Goal: Transaction & Acquisition: Purchase product/service

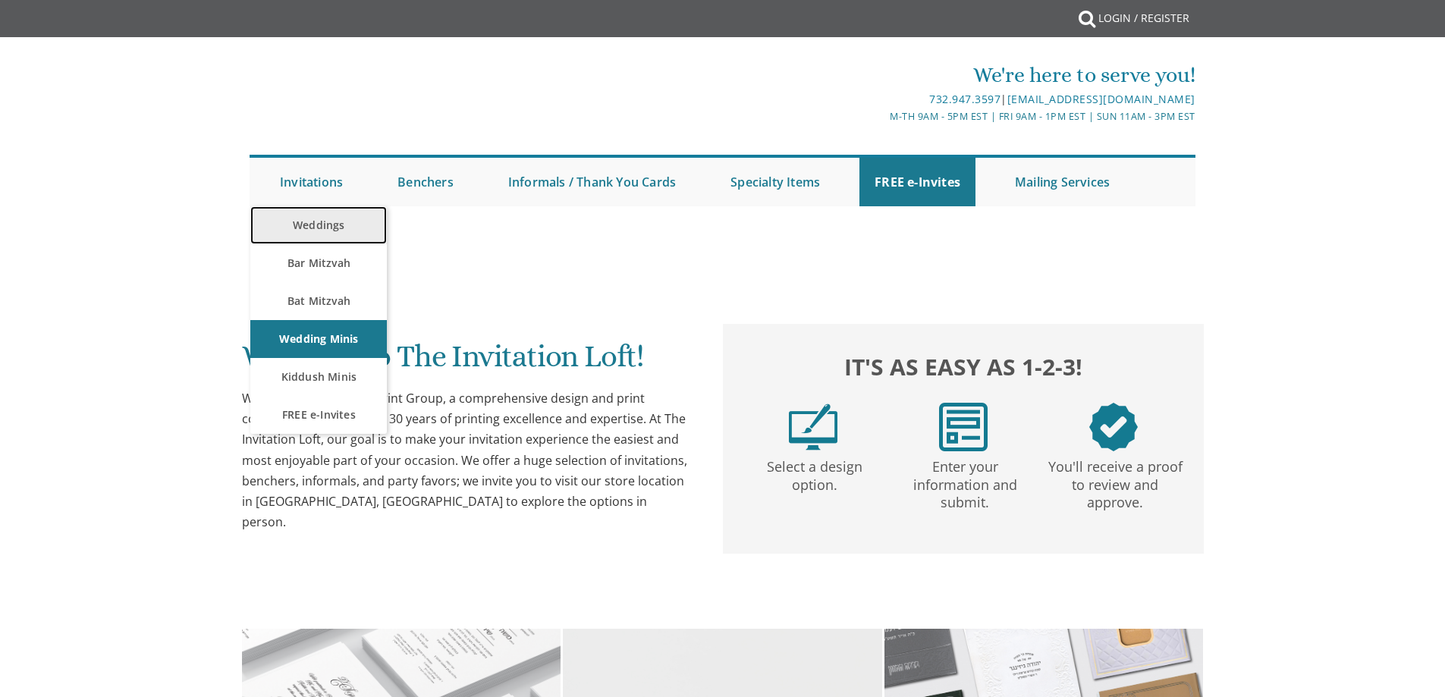
click at [333, 223] on link "Weddings" at bounding box center [318, 225] width 137 height 38
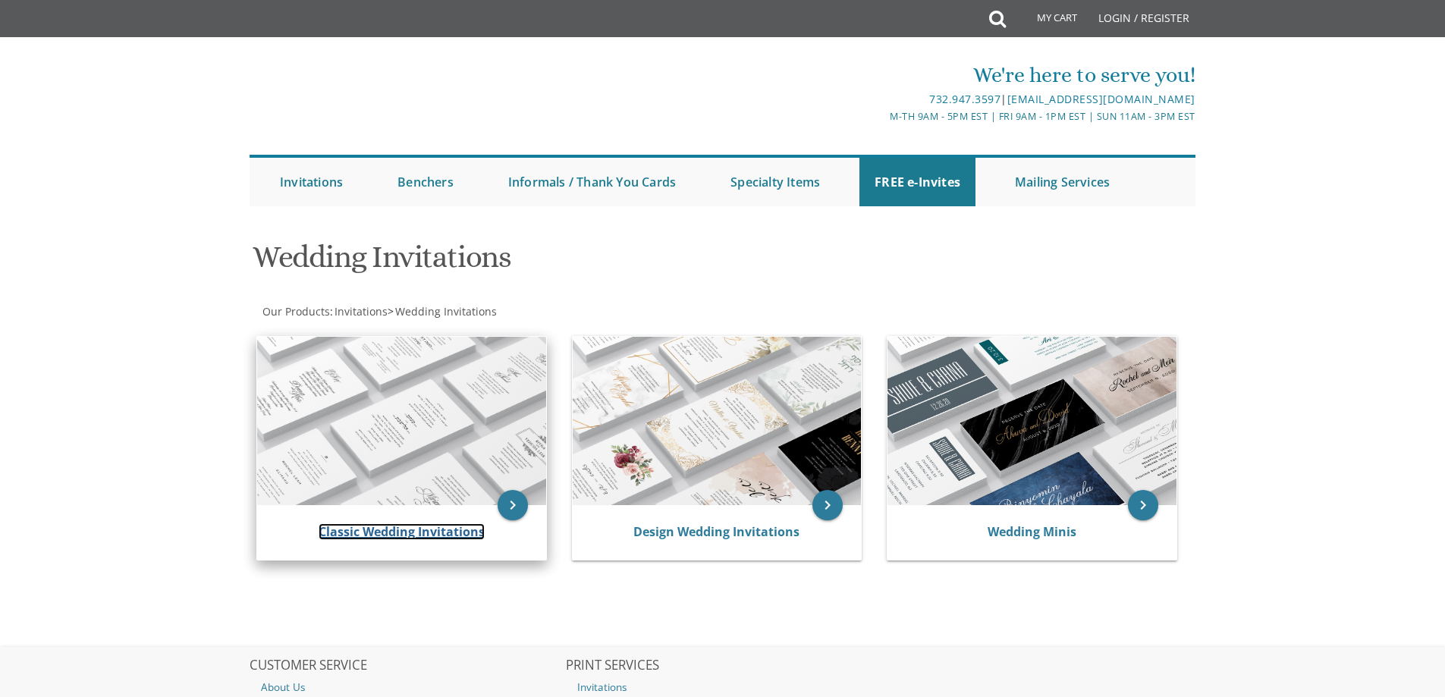
click at [369, 537] on link "Classic Wedding Invitations" at bounding box center [402, 531] width 166 height 17
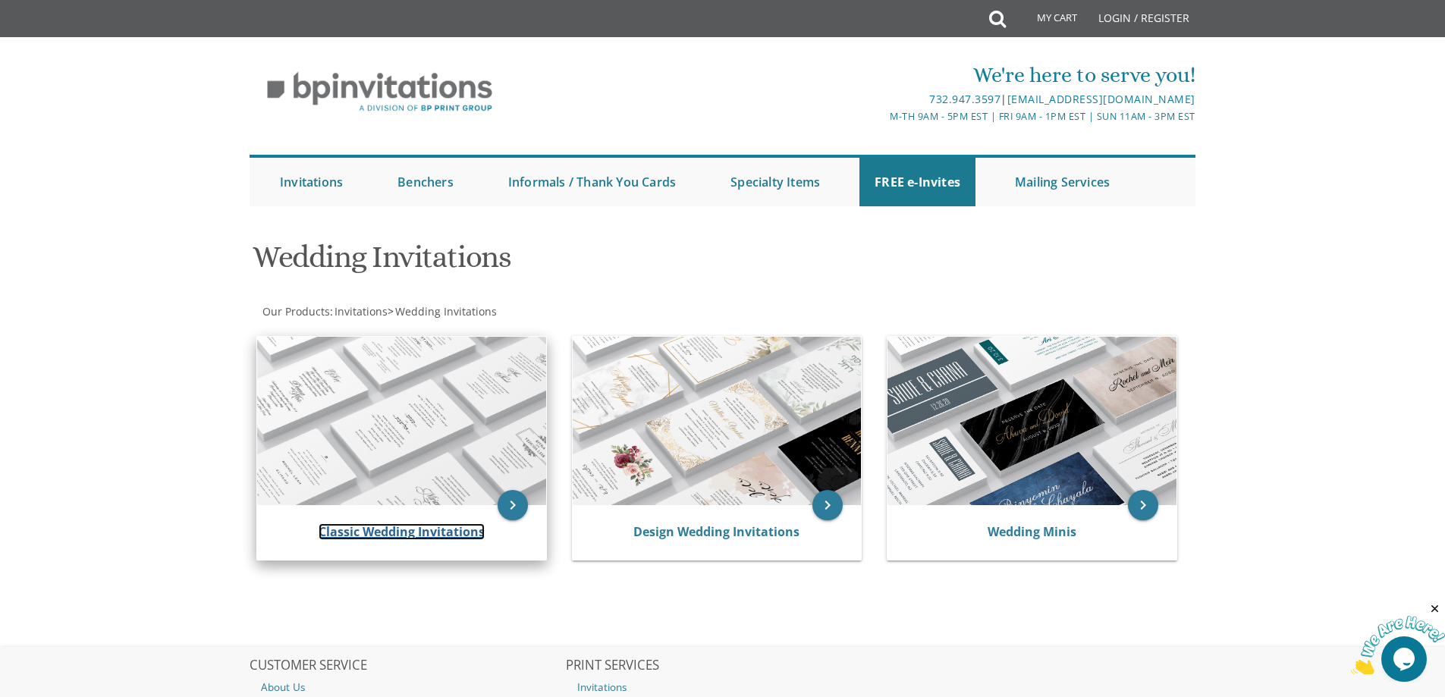
click at [373, 536] on link "Classic Wedding Invitations" at bounding box center [402, 531] width 166 height 17
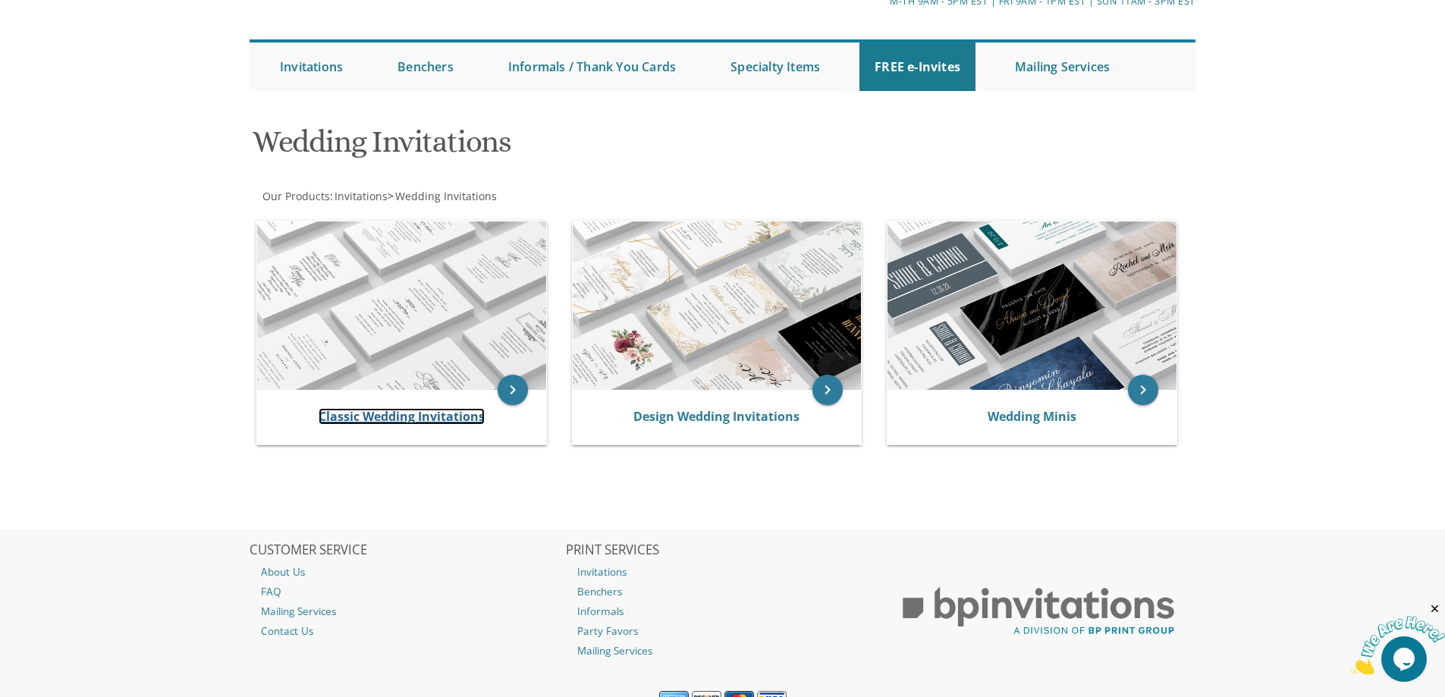
scroll to position [131, 0]
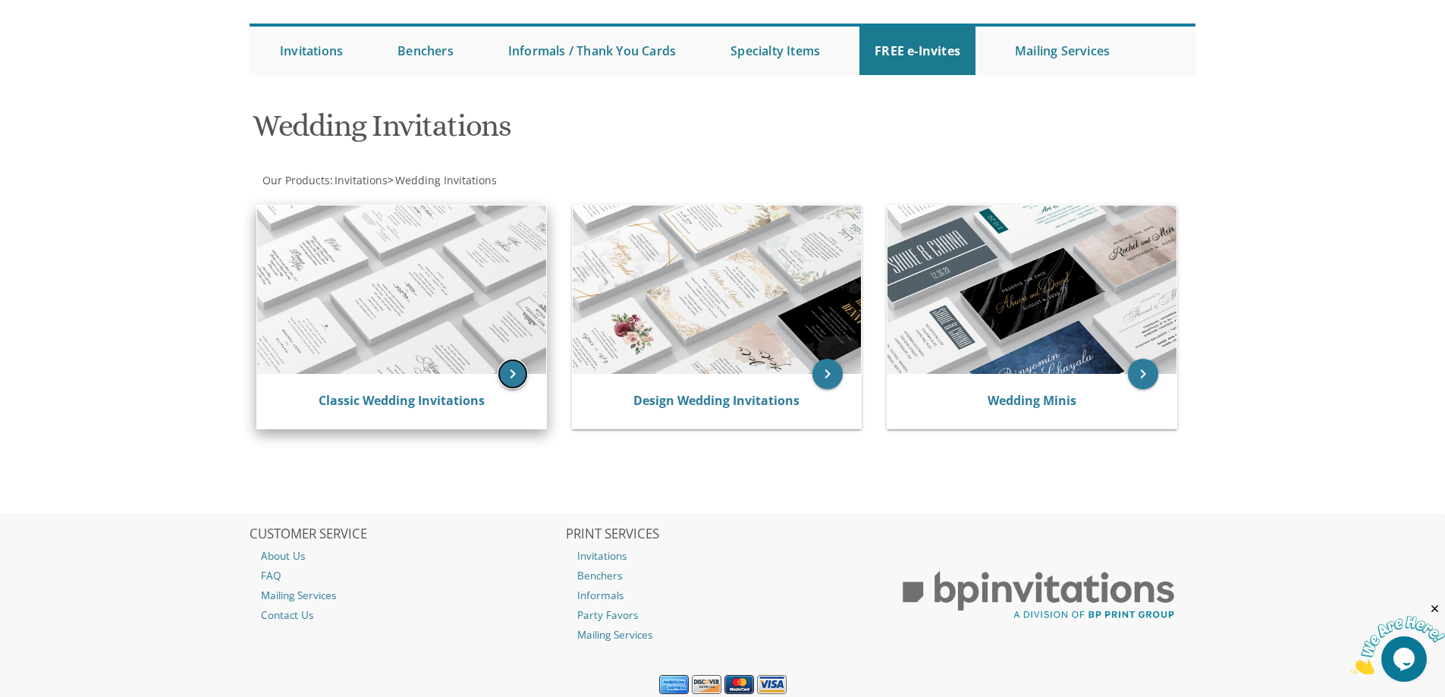
click at [511, 375] on icon "keyboard_arrow_right" at bounding box center [513, 374] width 30 height 30
click at [514, 383] on icon "keyboard_arrow_right" at bounding box center [513, 374] width 30 height 30
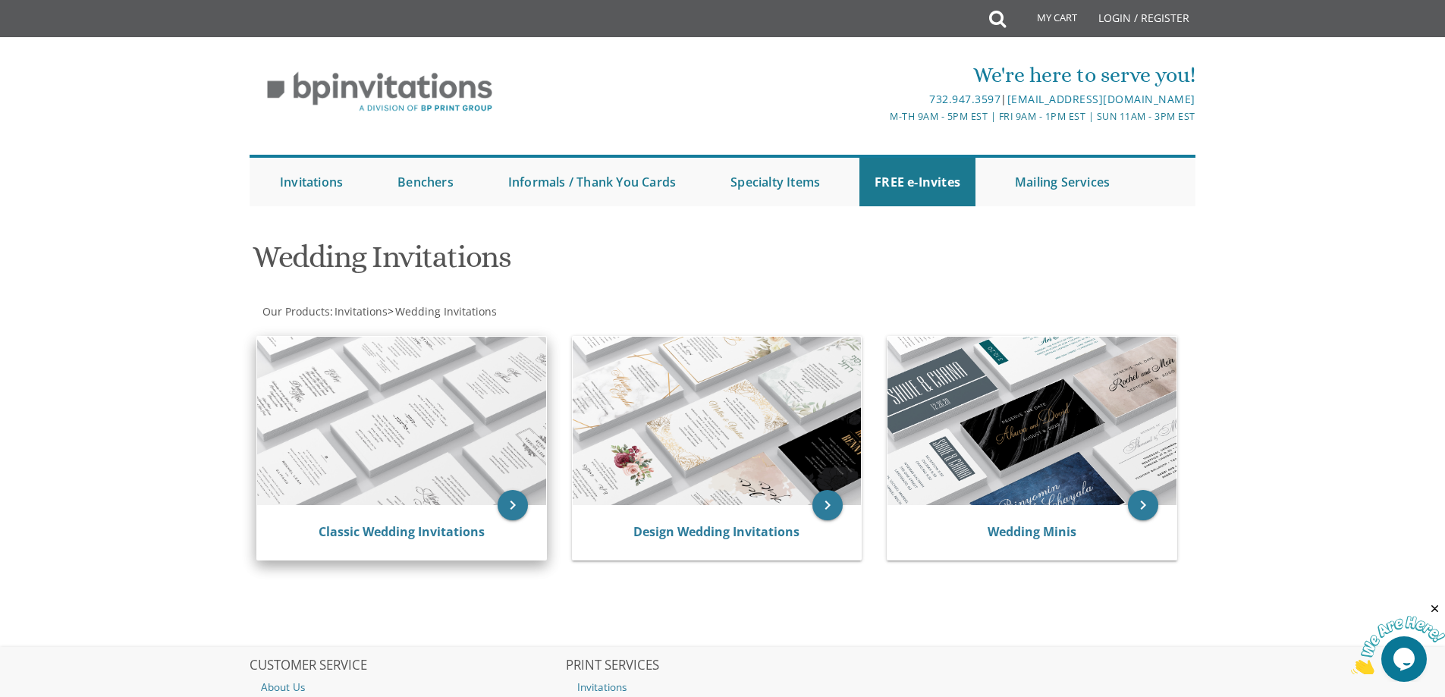
click at [520, 446] on img at bounding box center [401, 421] width 289 height 168
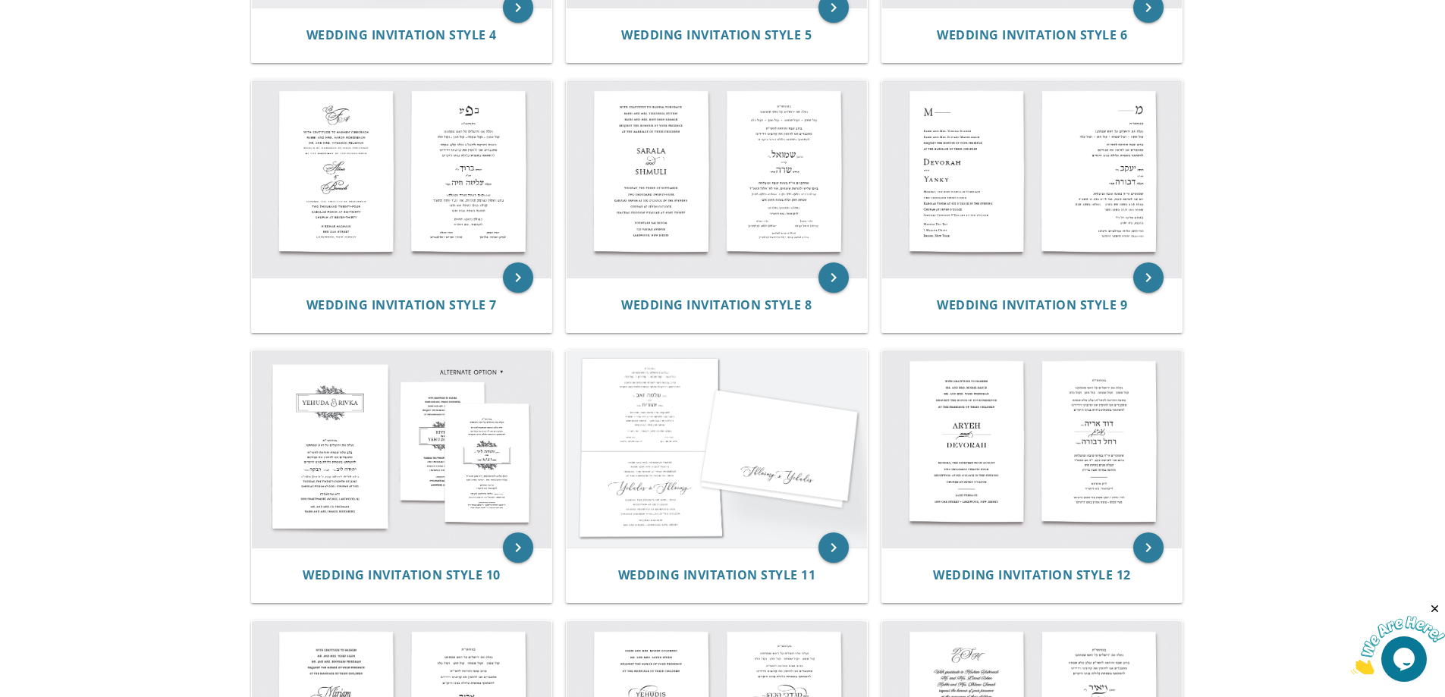
scroll to position [1191, 0]
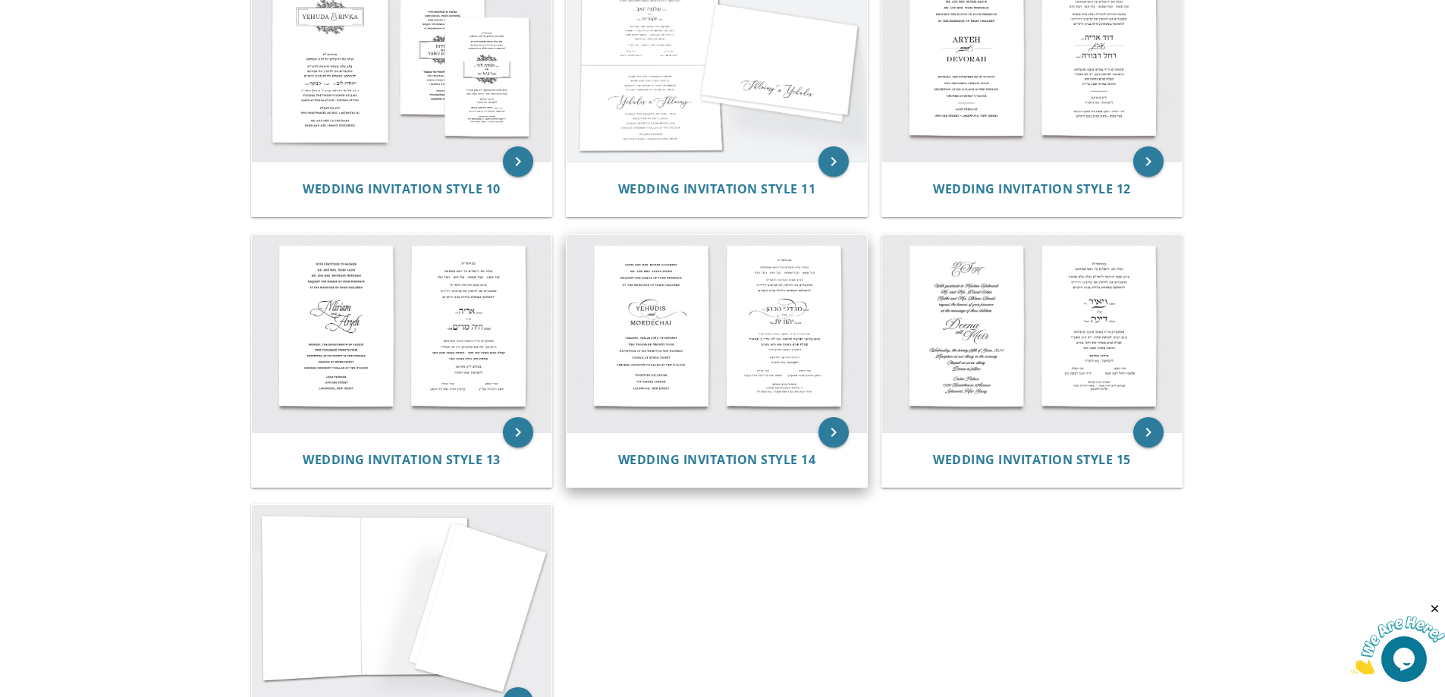
click at [721, 339] on img at bounding box center [717, 333] width 300 height 197
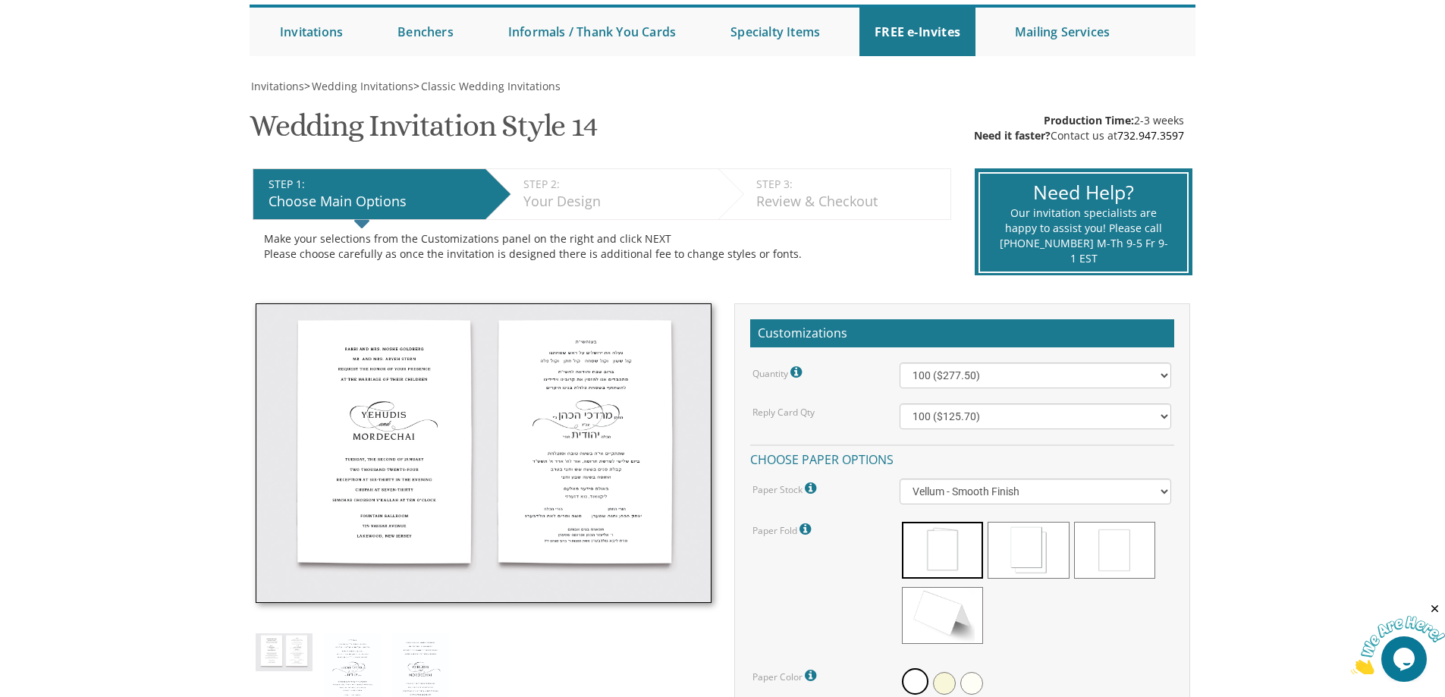
scroll to position [185, 0]
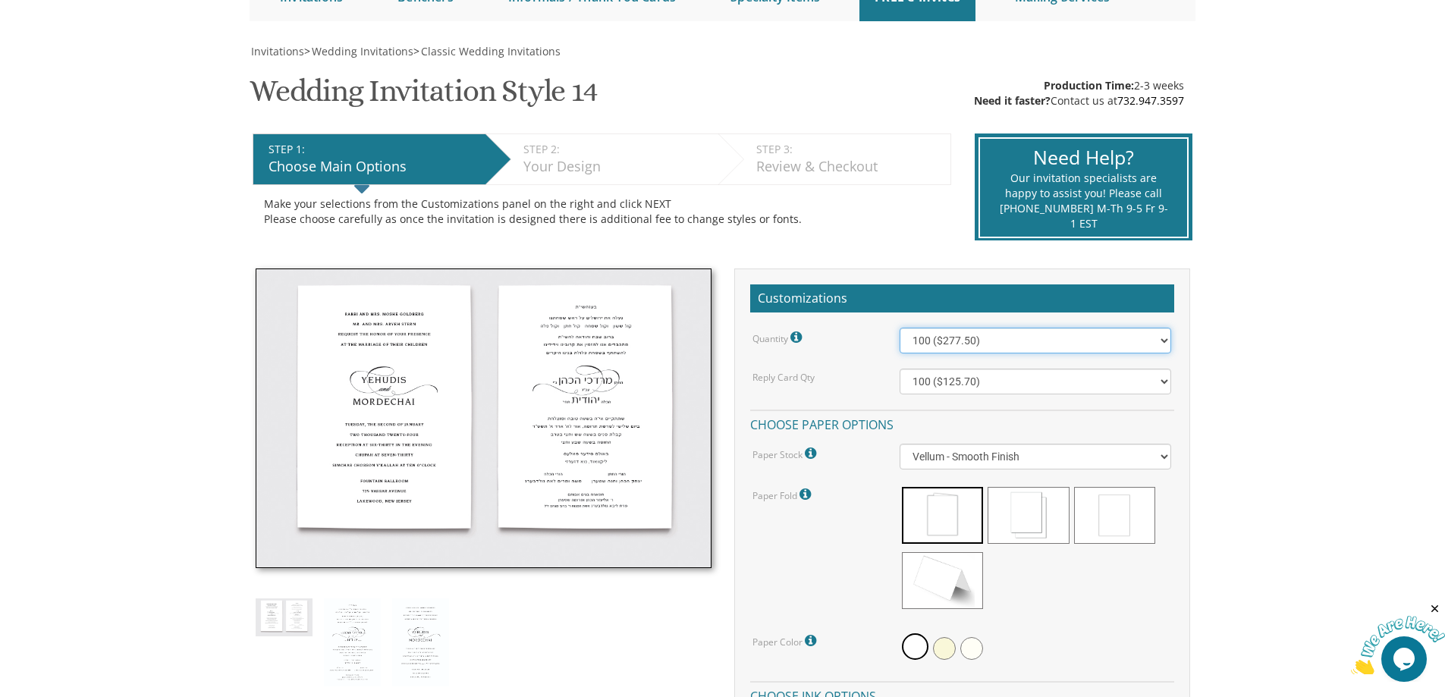
click at [1046, 344] on select "100 ($277.50) 200 ($330.45) 300 ($380.65) 400 ($432.70) 500 ($482.10) 600 ($534…" at bounding box center [1036, 341] width 272 height 26
select select "1700"
click at [900, 328] on select "100 ($277.50) 200 ($330.45) 300 ($380.65) 400 ($432.70) 500 ($482.10) 600 ($534…" at bounding box center [1036, 341] width 272 height 26
click at [976, 379] on select "100 ($125.70) 200 ($150.60) 300 ($177.95) 400 ($270.70) 500 ($225.30) 600 ($249…" at bounding box center [1036, 382] width 272 height 26
select select "1700"
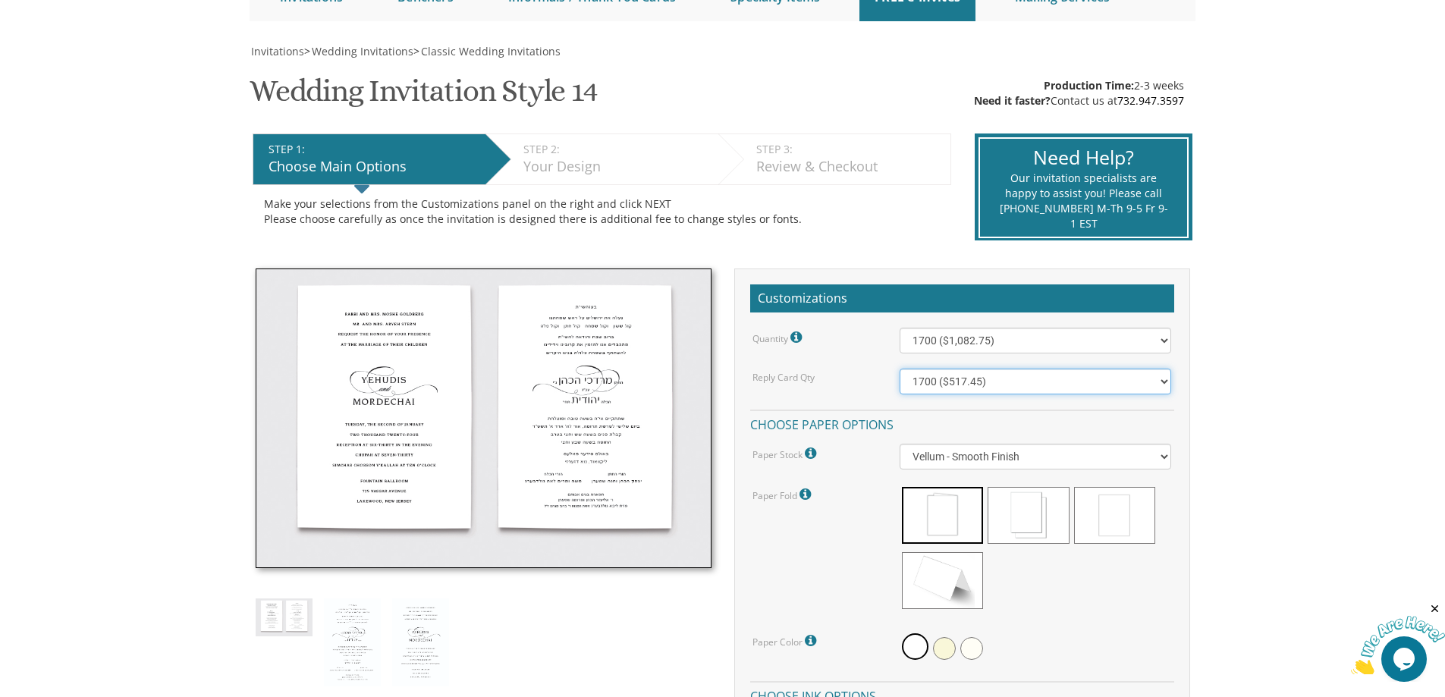
click at [900, 369] on select "100 ($125.70) 200 ($150.60) 300 ($177.95) 400 ($270.70) 500 ($225.30) 600 ($249…" at bounding box center [1036, 382] width 272 height 26
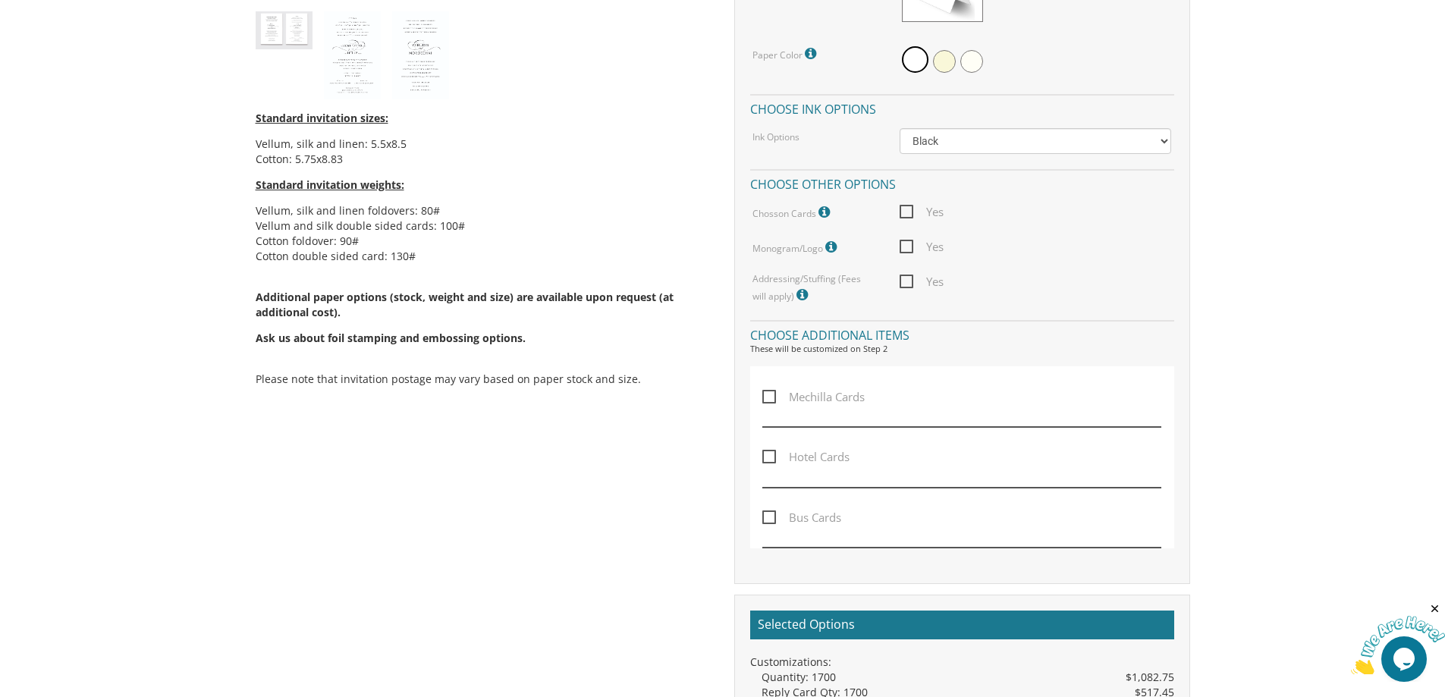
scroll to position [757, 0]
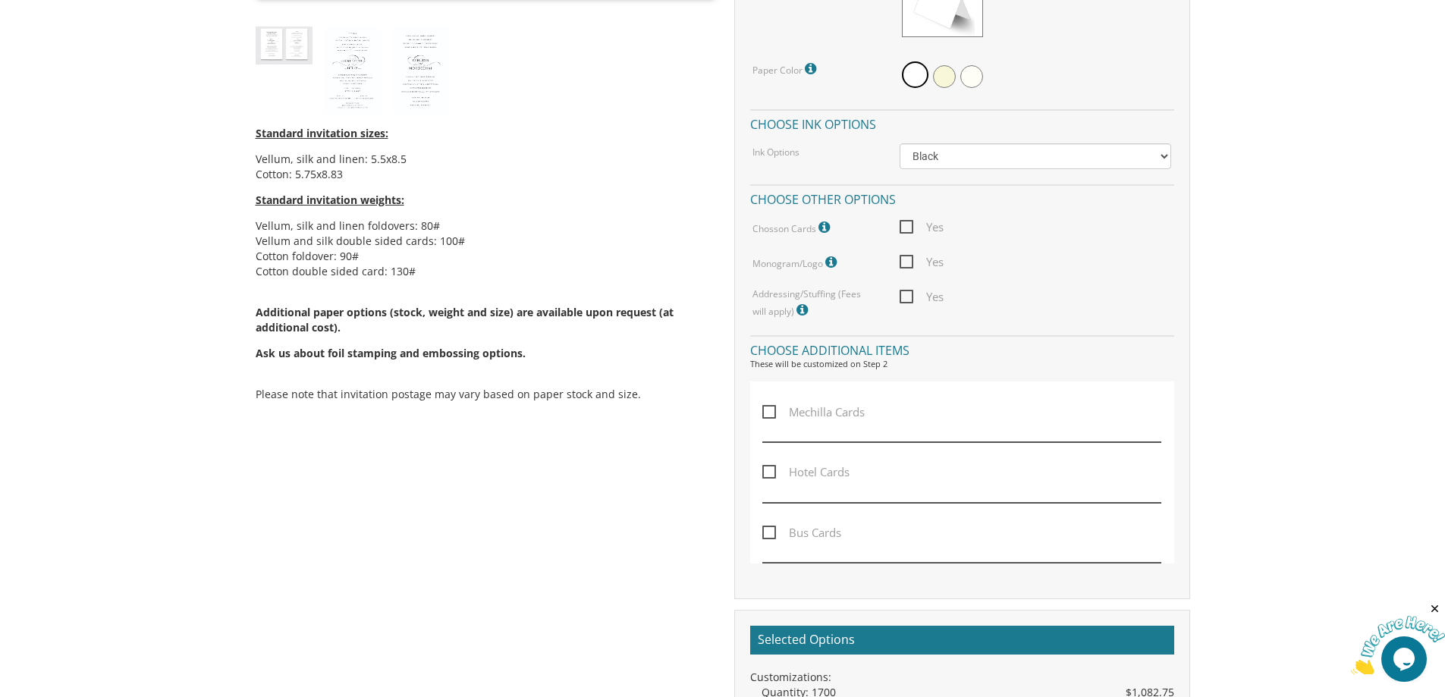
click at [771, 410] on span "Mechilla Cards" at bounding box center [813, 412] width 102 height 19
click at [771, 410] on input "Mechilla Cards" at bounding box center [767, 411] width 10 height 10
click at [801, 422] on label "Mechilla Cards" at bounding box center [817, 422] width 110 height 39
click at [772, 416] on input "Mechilla Cards" at bounding box center [767, 411] width 10 height 10
click at [774, 410] on span "Mechilla Cards" at bounding box center [813, 412] width 102 height 19
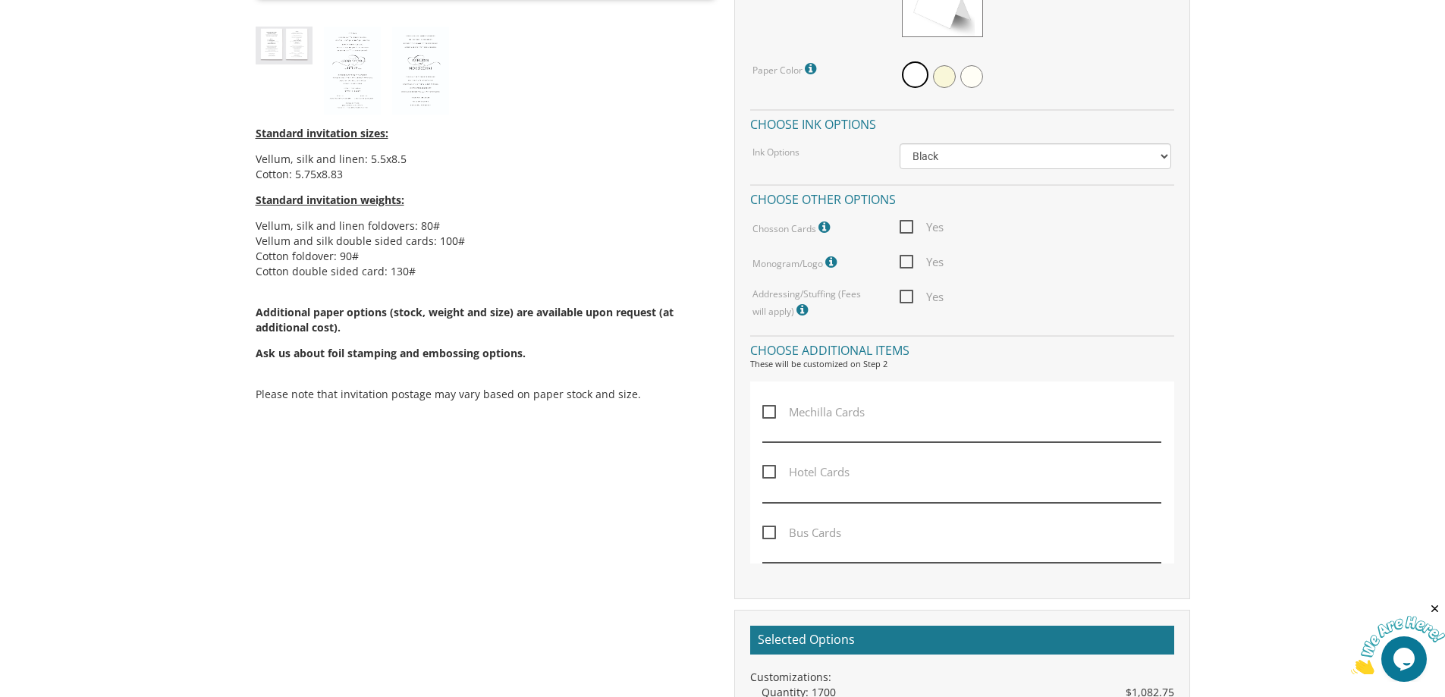
click at [772, 410] on input "Mechilla Cards" at bounding box center [767, 411] width 10 height 10
checkbox input "true"
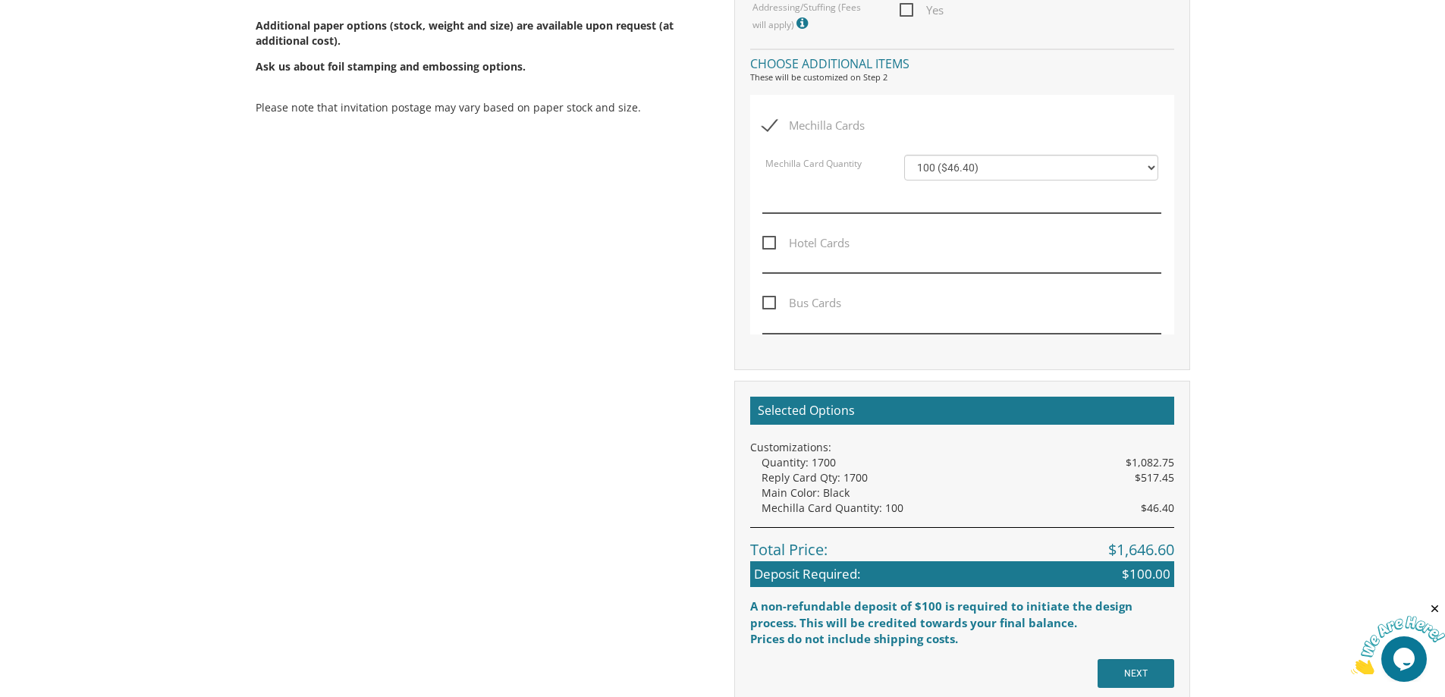
scroll to position [1038, 0]
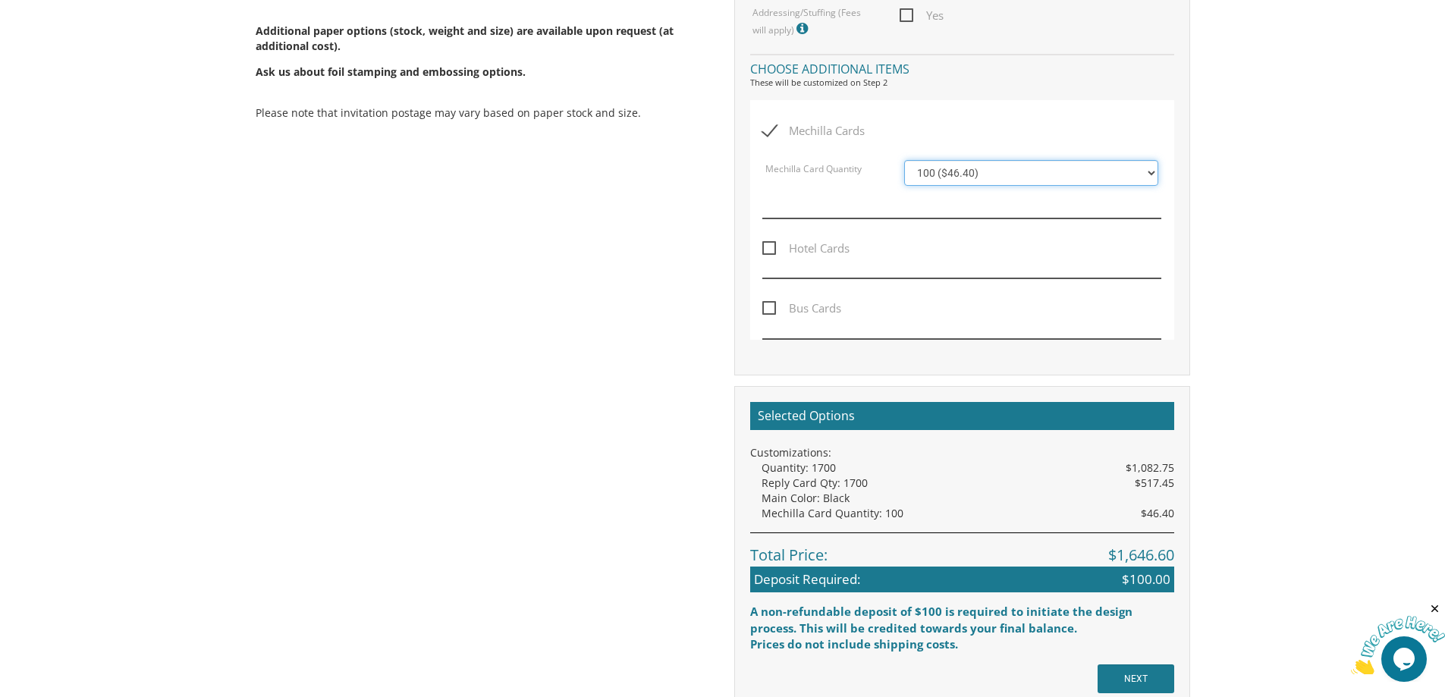
click at [1132, 174] on select "100 ($46.40) 200 ($55.20) 300 ($61.85) 400 ($70.60) 500 ($77.20)" at bounding box center [1031, 173] width 254 height 26
select select "200"
click at [904, 160] on select "100 ($46.40) 200 ($55.20) 300 ($61.85) 400 ($70.60) 500 ($77.20)" at bounding box center [1031, 173] width 254 height 26
click at [753, 126] on div "Mechilla Cards Mechilla Card Quantity 100 ($46.40) 200 ($55.20) 300 ($61.85) 40…" at bounding box center [962, 220] width 424 height 240
click at [776, 127] on span "Mechilla Cards" at bounding box center [813, 130] width 102 height 19
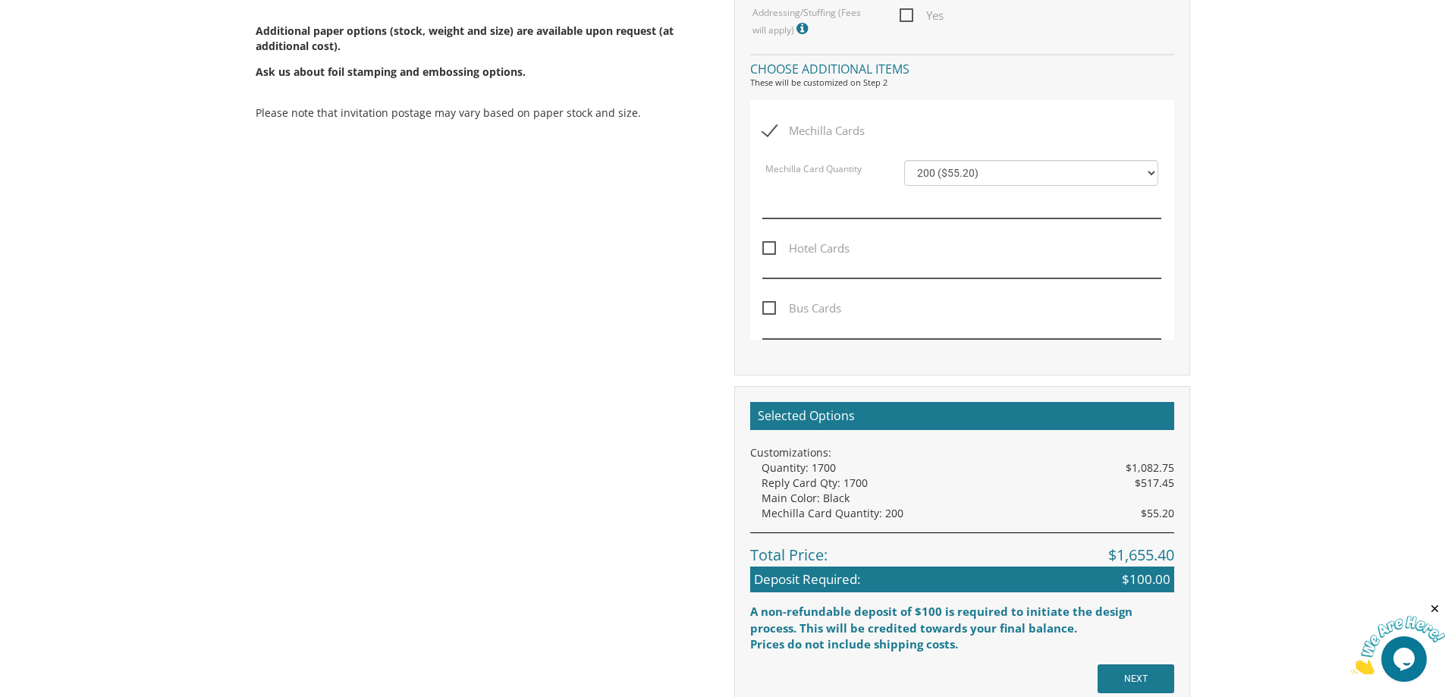
click at [772, 127] on input "Mechilla Cards" at bounding box center [767, 129] width 10 height 10
checkbox input "false"
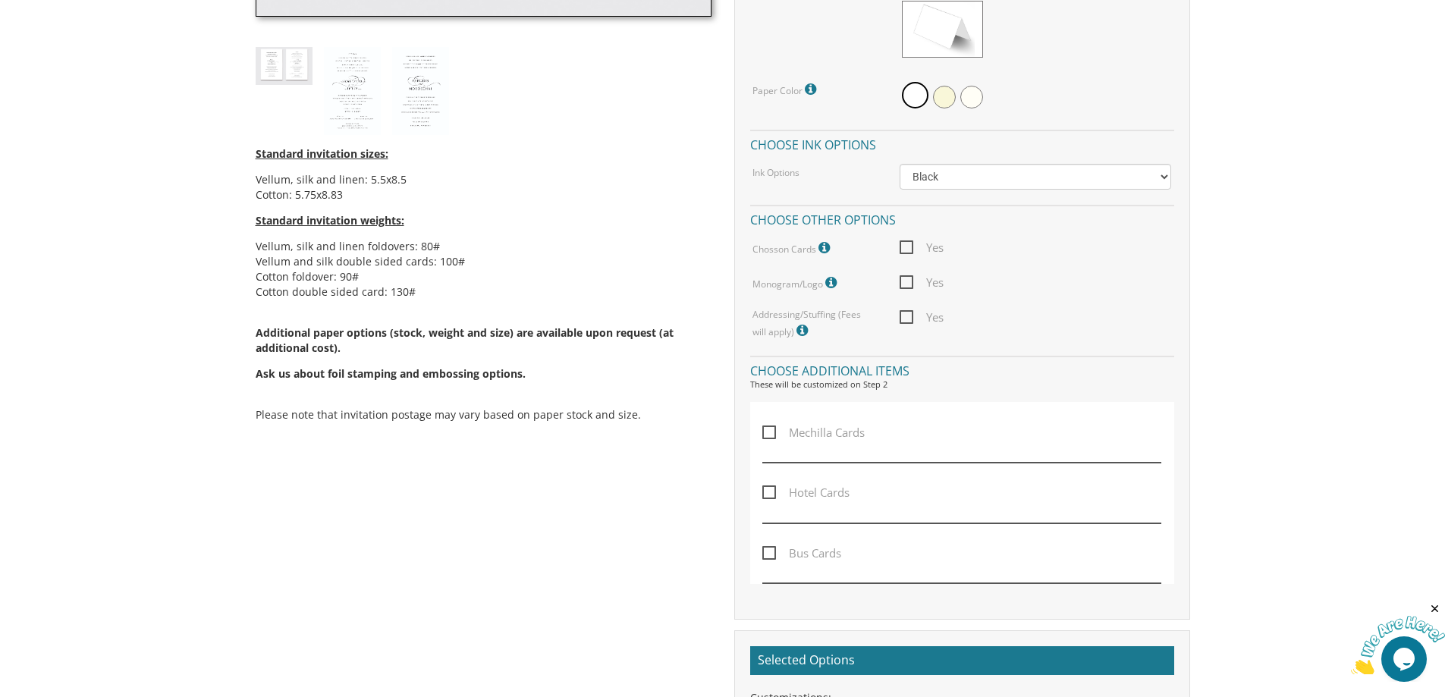
scroll to position [404, 0]
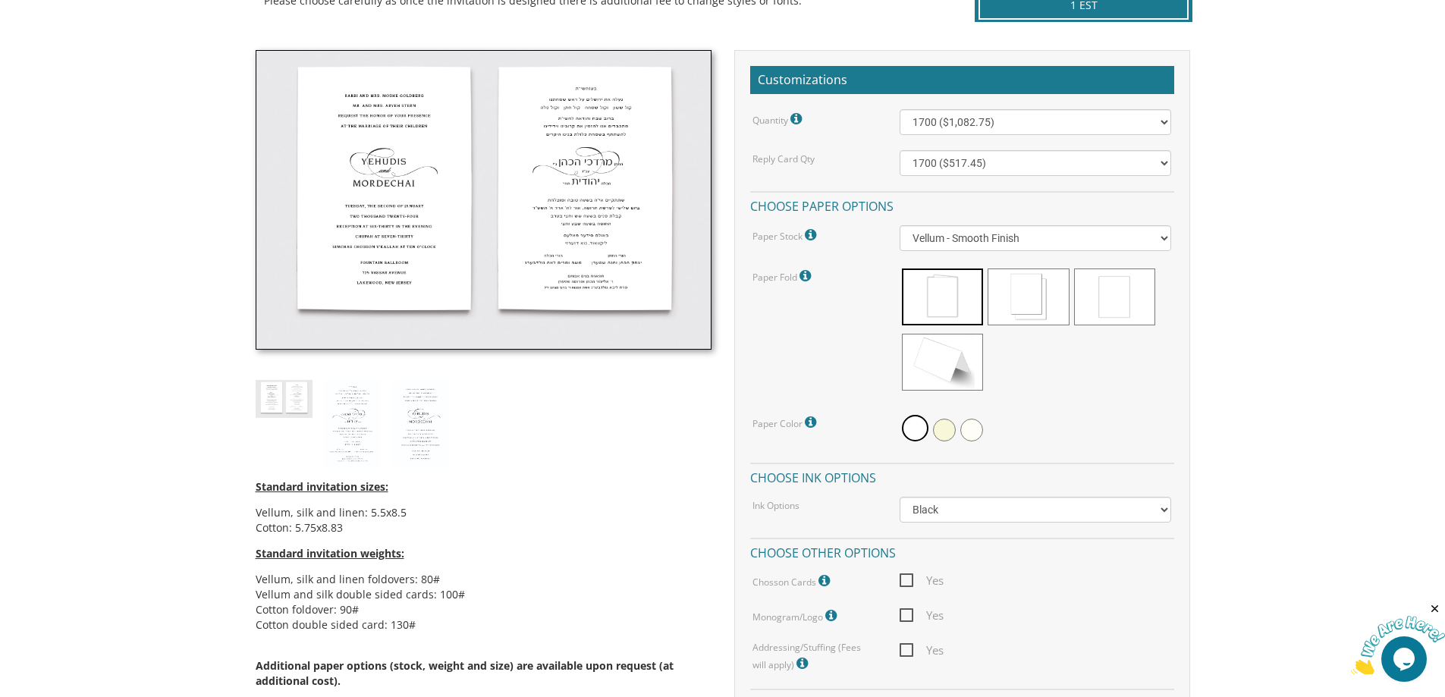
click at [913, 573] on span "Yes" at bounding box center [922, 580] width 44 height 19
click at [909, 574] on input "Yes" at bounding box center [905, 579] width 10 height 10
checkbox input "true"
click at [1023, 625] on select "100 ($46.40) 200 ($55.20) 300 ($61.85)" at bounding box center [1036, 619] width 272 height 26
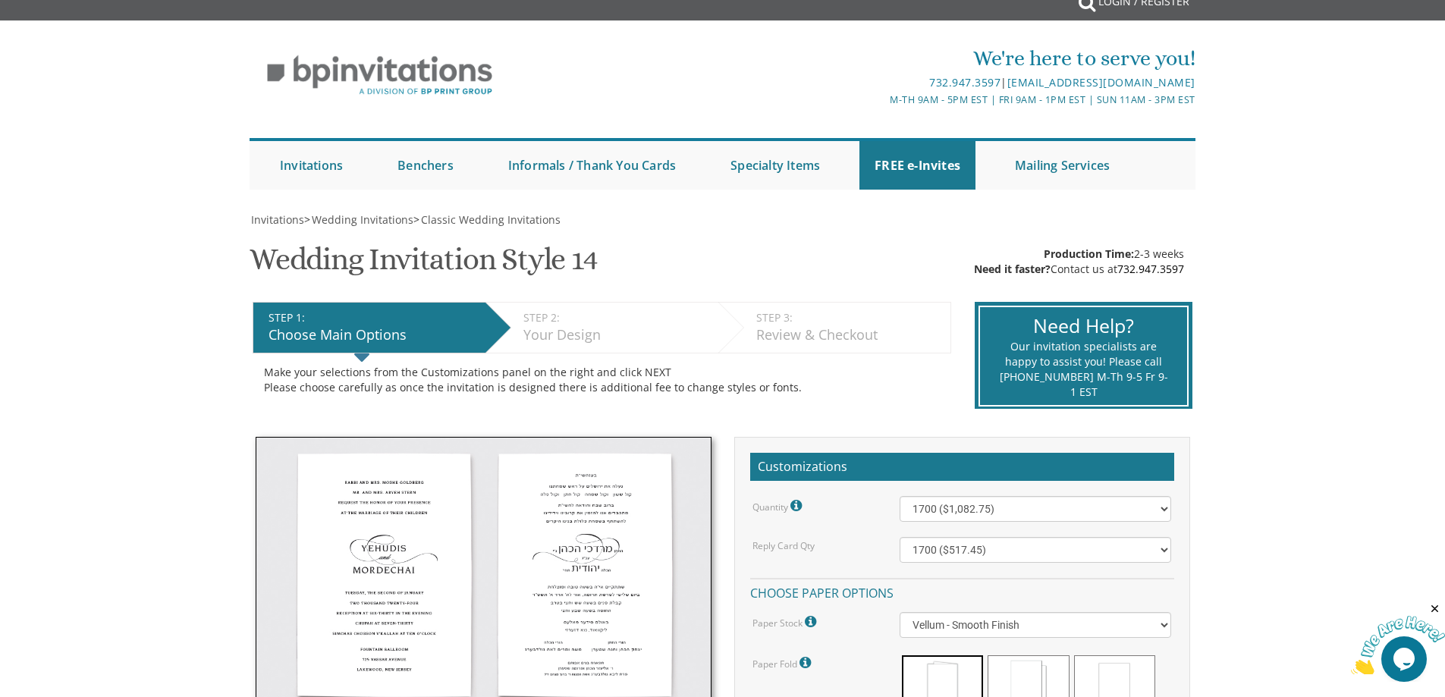
scroll to position [14, 0]
